Goal: Navigation & Orientation: Find specific page/section

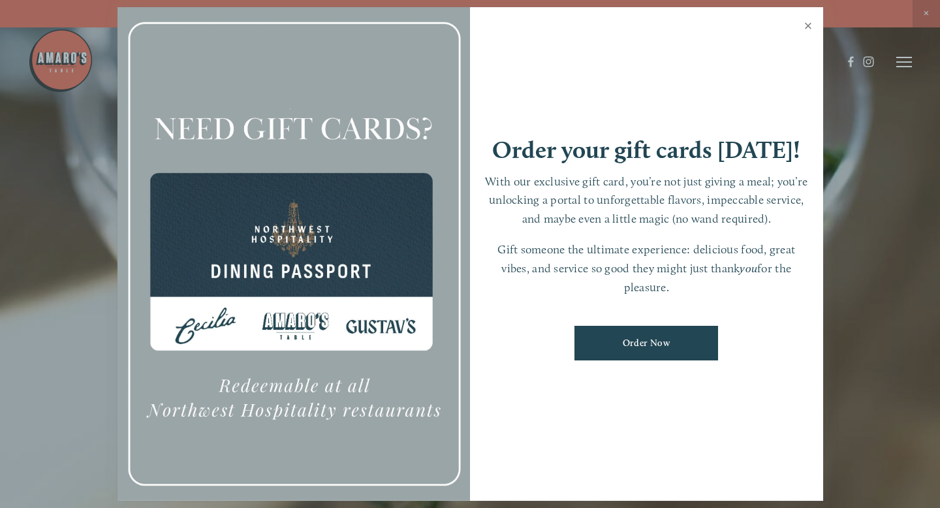
click at [808, 22] on link "Close" at bounding box center [807, 27] width 25 height 37
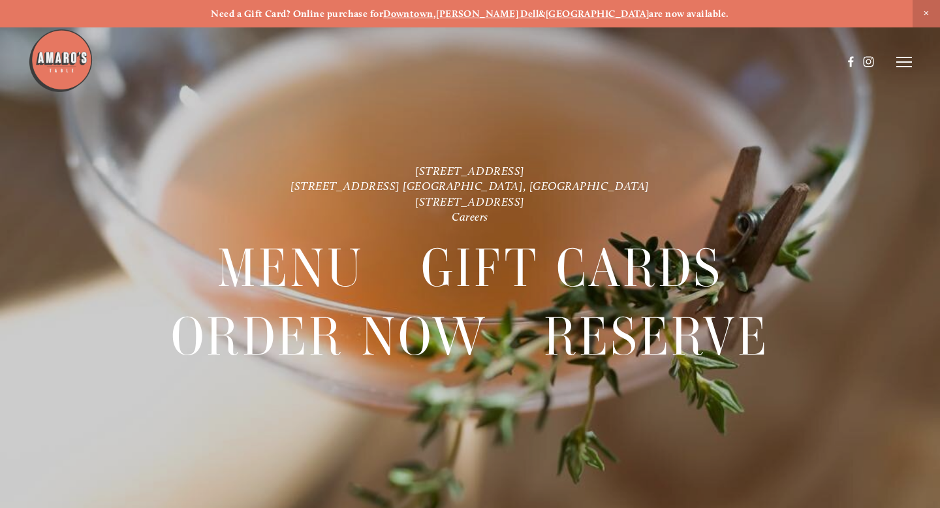
scroll to position [27, 0]
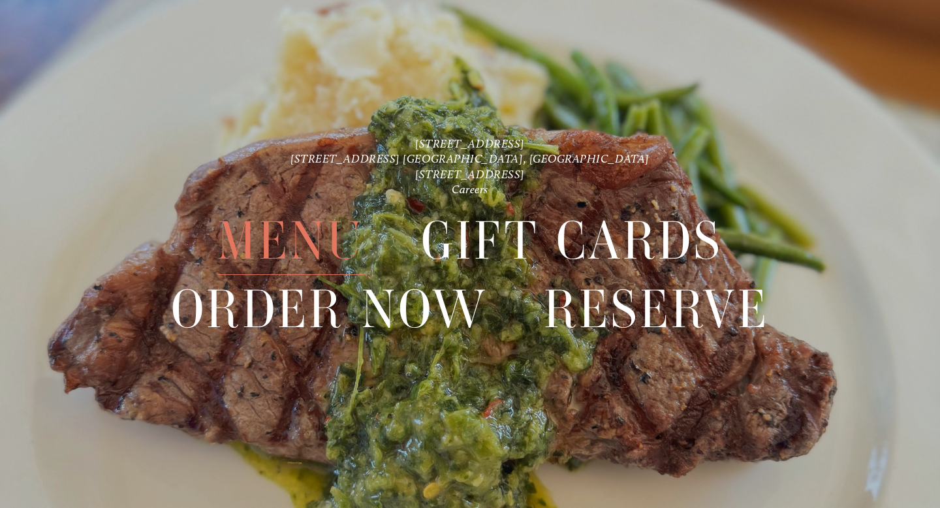
click at [304, 239] on span "Menu" at bounding box center [290, 241] width 147 height 68
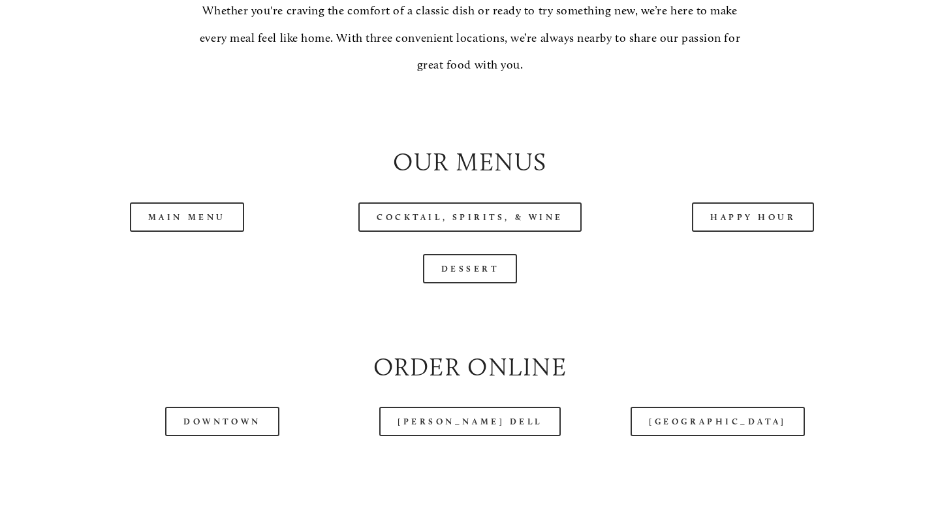
scroll to position [1225, 0]
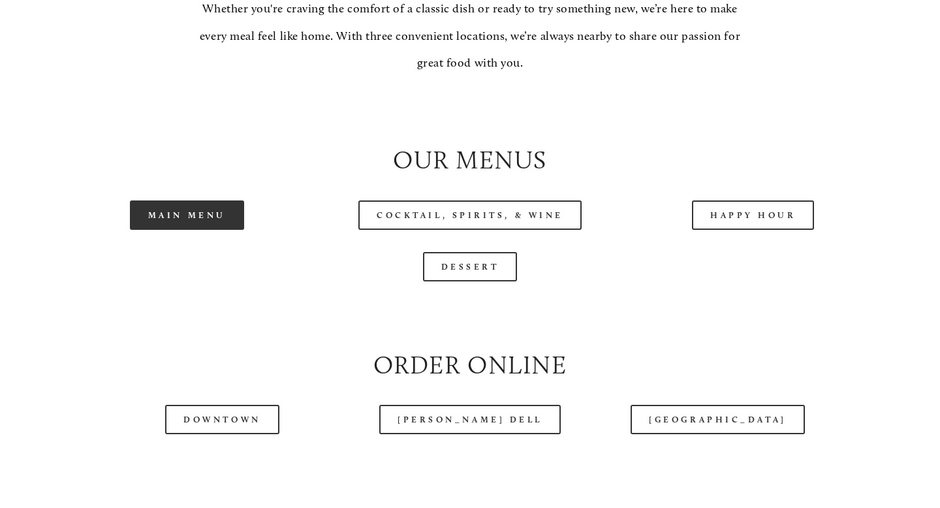
click at [205, 211] on link "Main Menu" at bounding box center [187, 214] width 114 height 29
